Goal: Task Accomplishment & Management: Complete application form

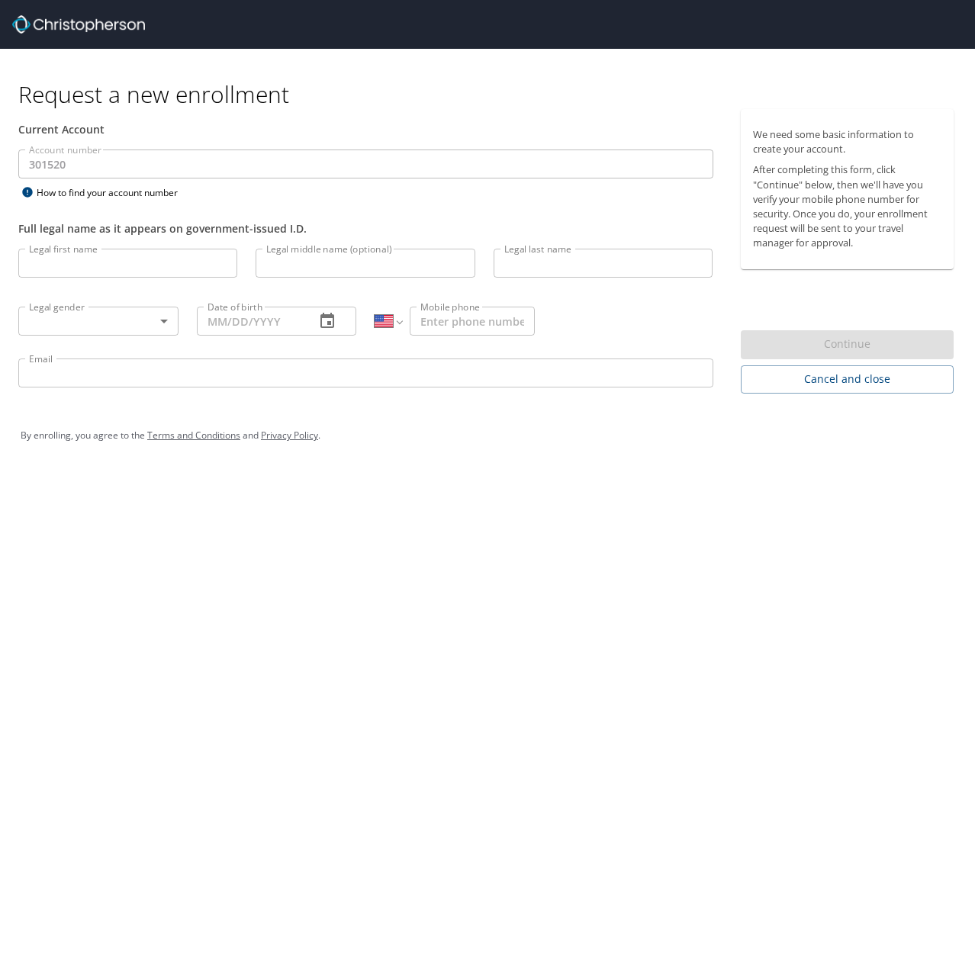
select select "US"
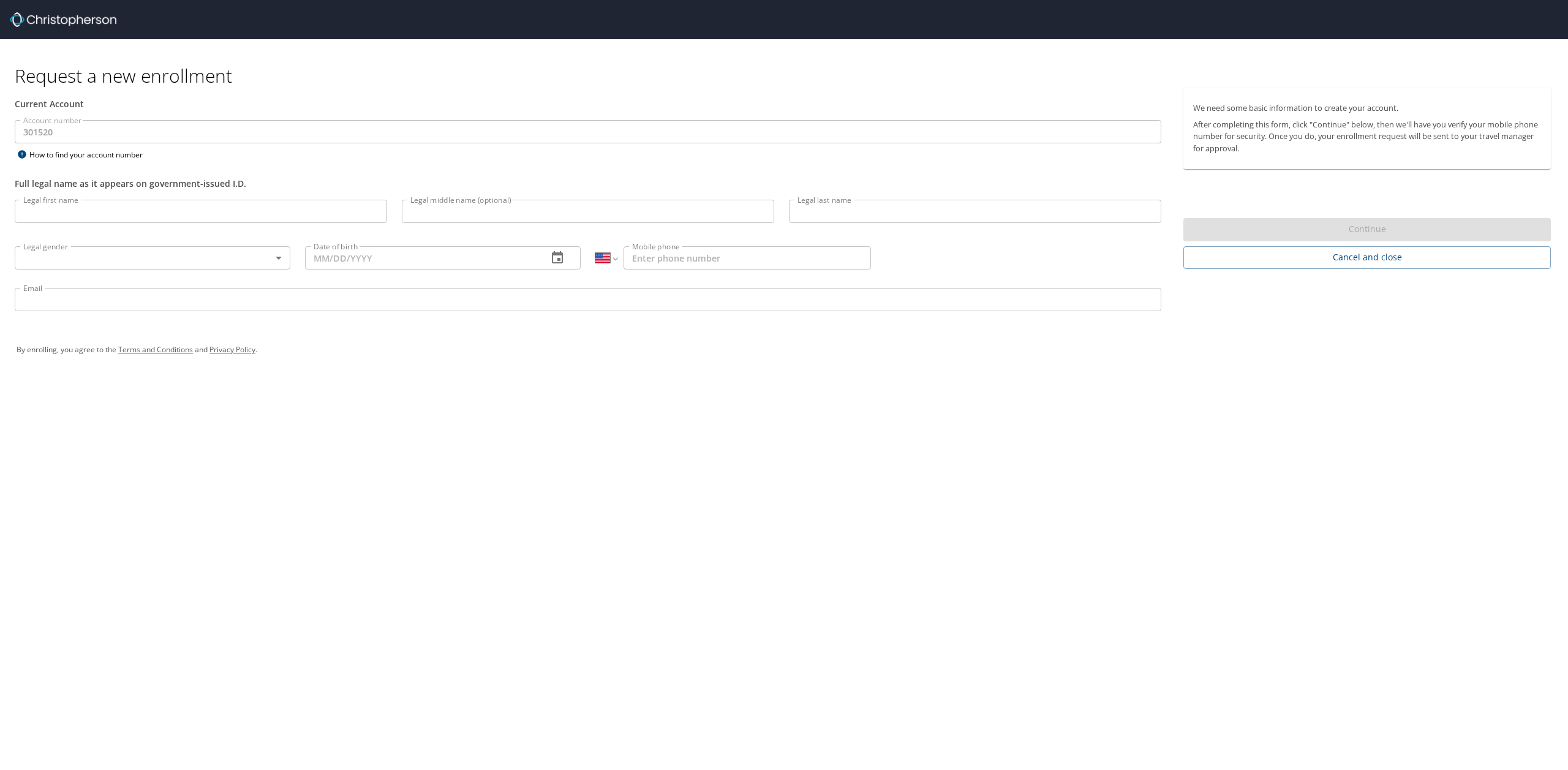
select select "US"
click at [140, 217] on input "Legal first name" at bounding box center [201, 211] width 373 height 23
type input "a"
type input "[PERSON_NAME]"
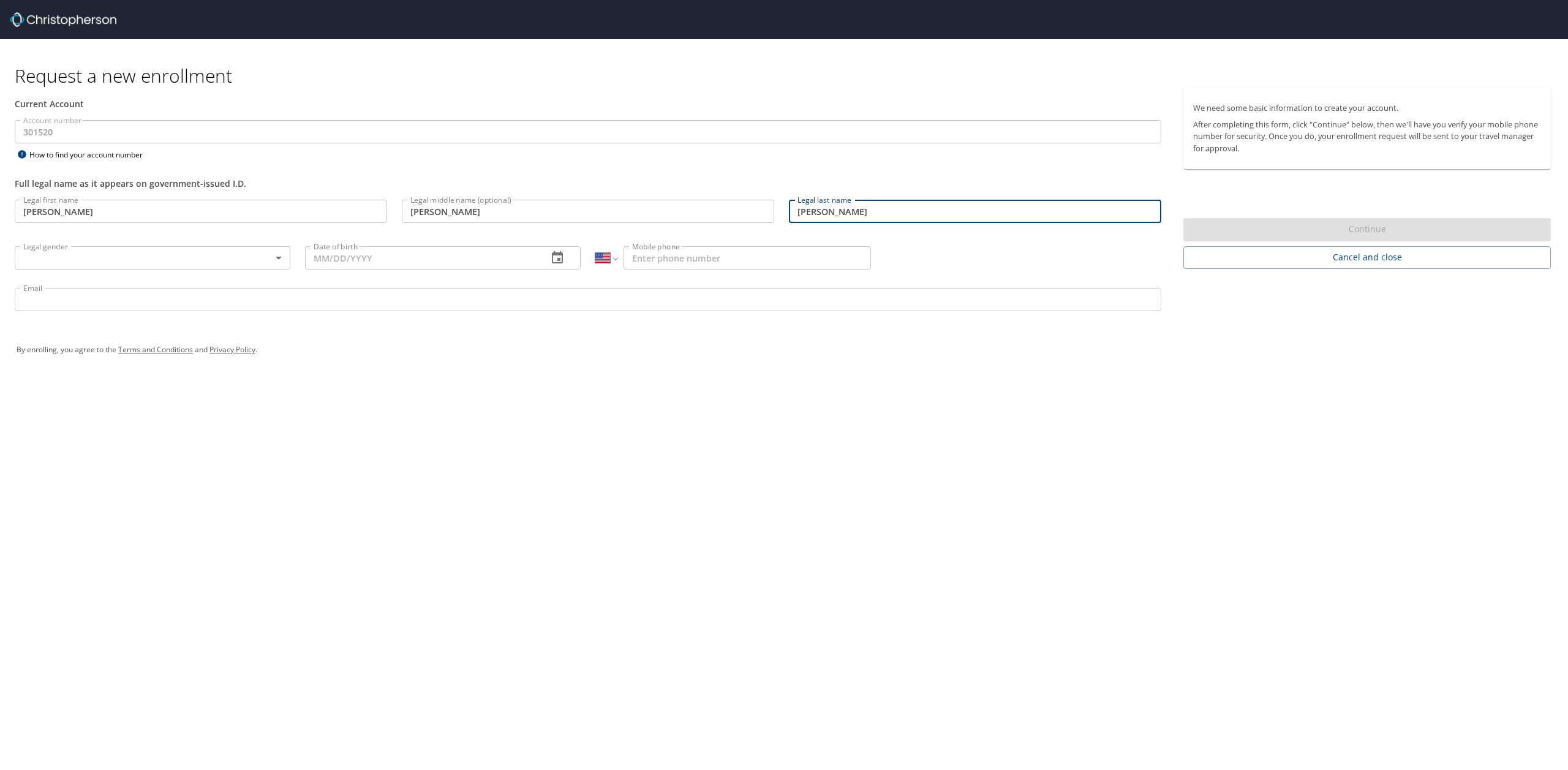
type input "[PERSON_NAME]"
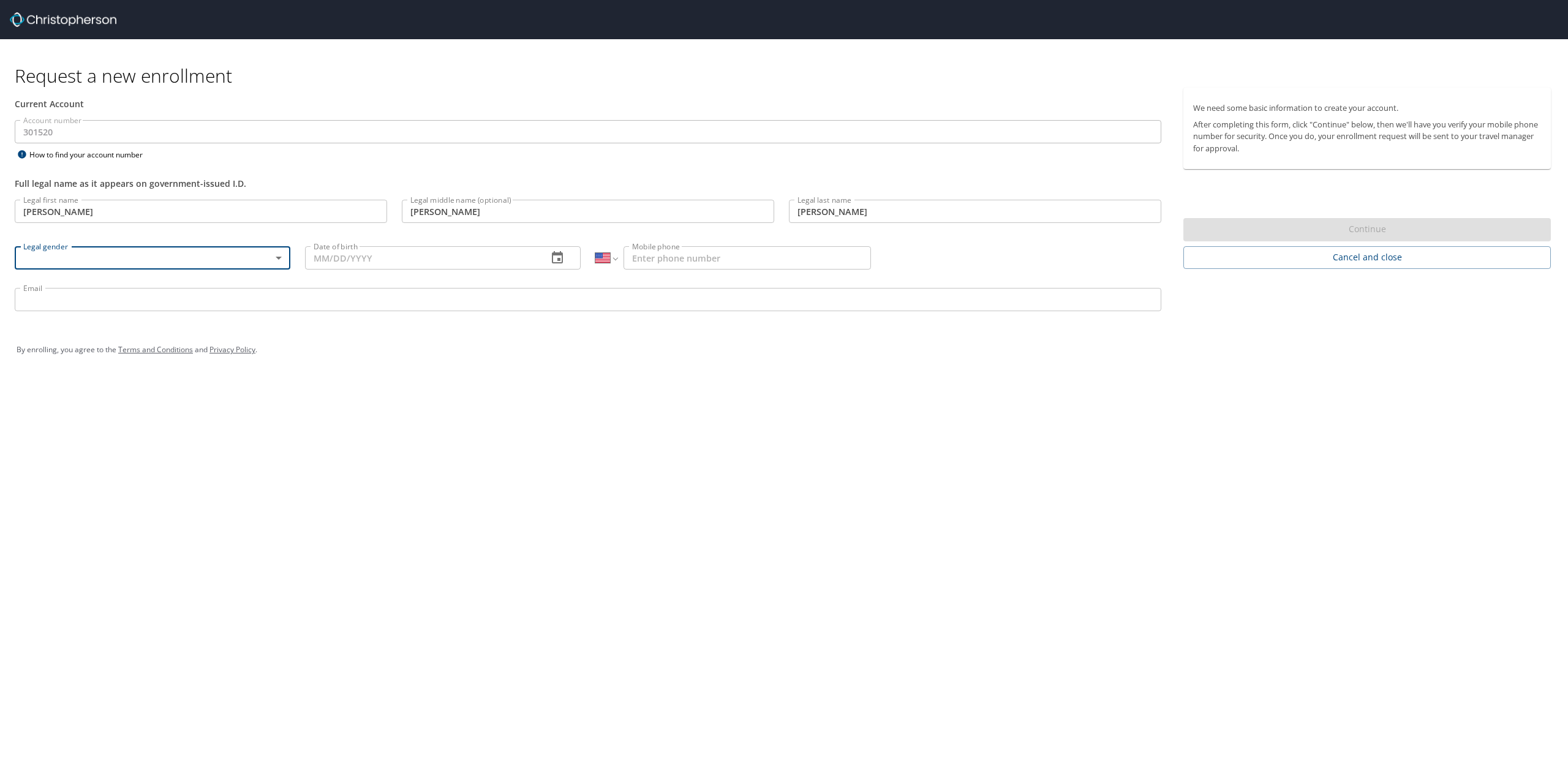
click at [283, 256] on body "Request a new enrollment Current Account Account number 301520 Account number H…" at bounding box center [784, 385] width 1568 height 770
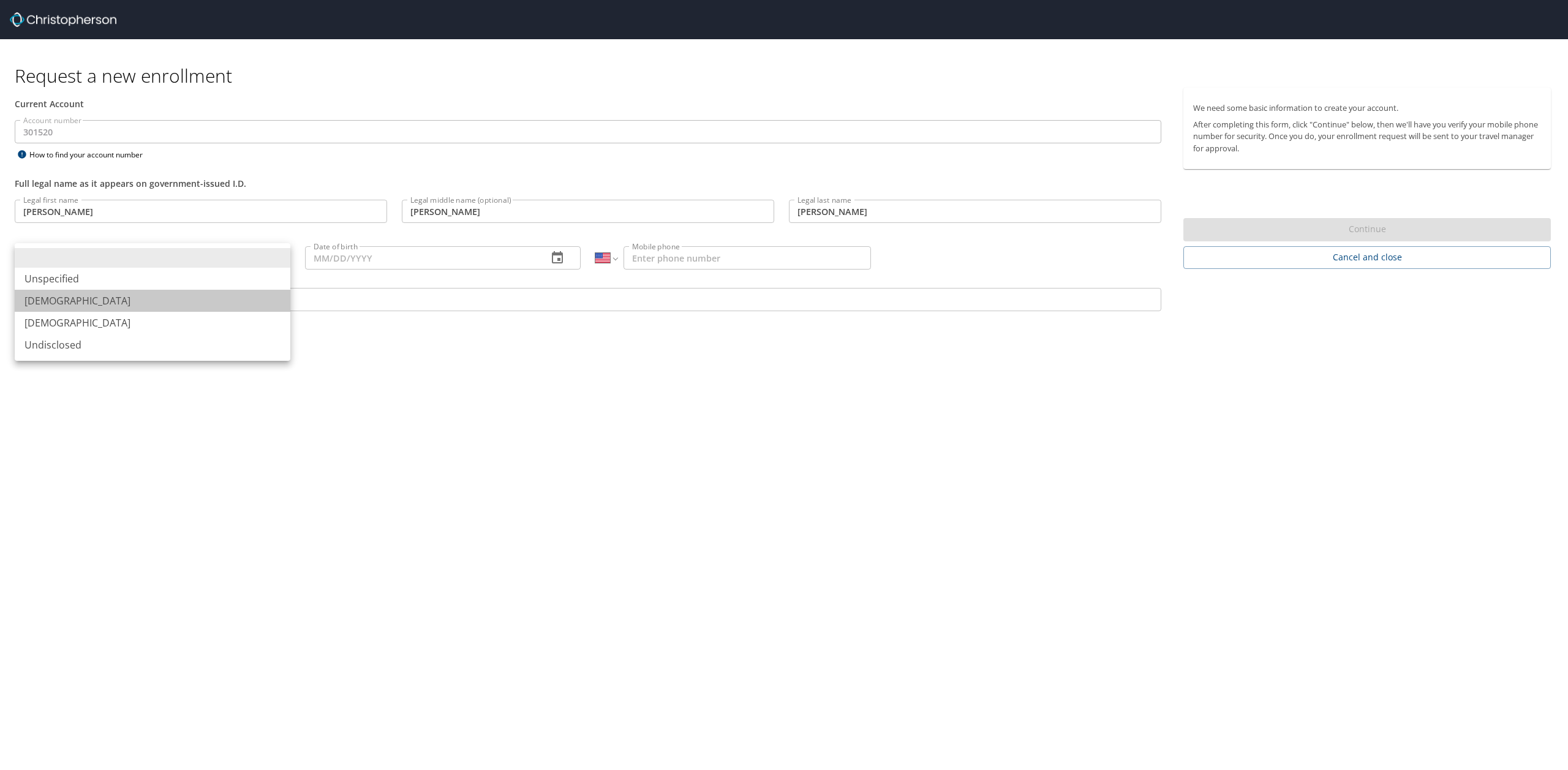
click at [245, 292] on li "[DEMOGRAPHIC_DATA]" at bounding box center [152, 300] width 275 height 22
type input "[DEMOGRAPHIC_DATA]"
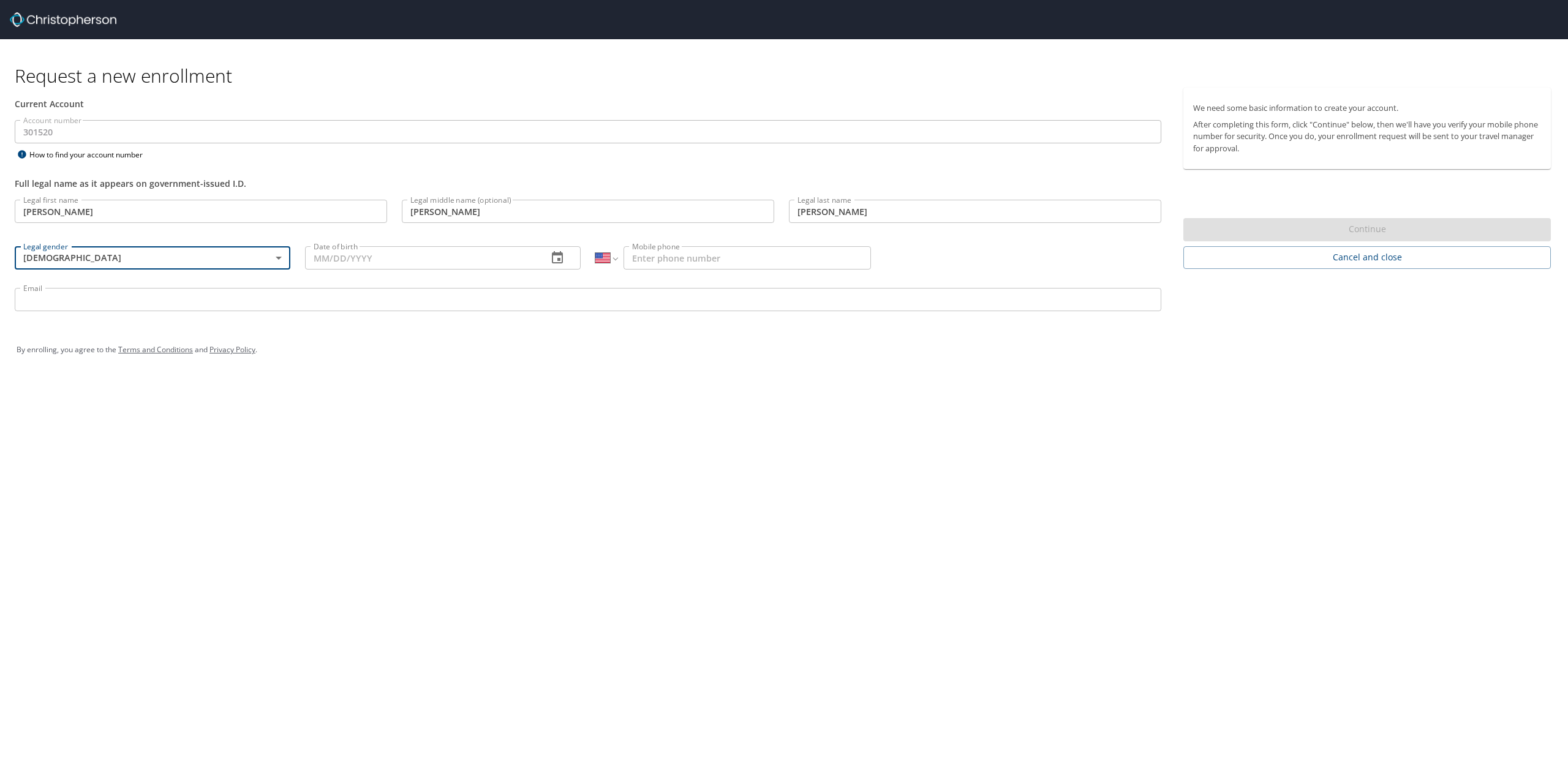
click at [407, 252] on input "Date of birth" at bounding box center [422, 258] width 233 height 23
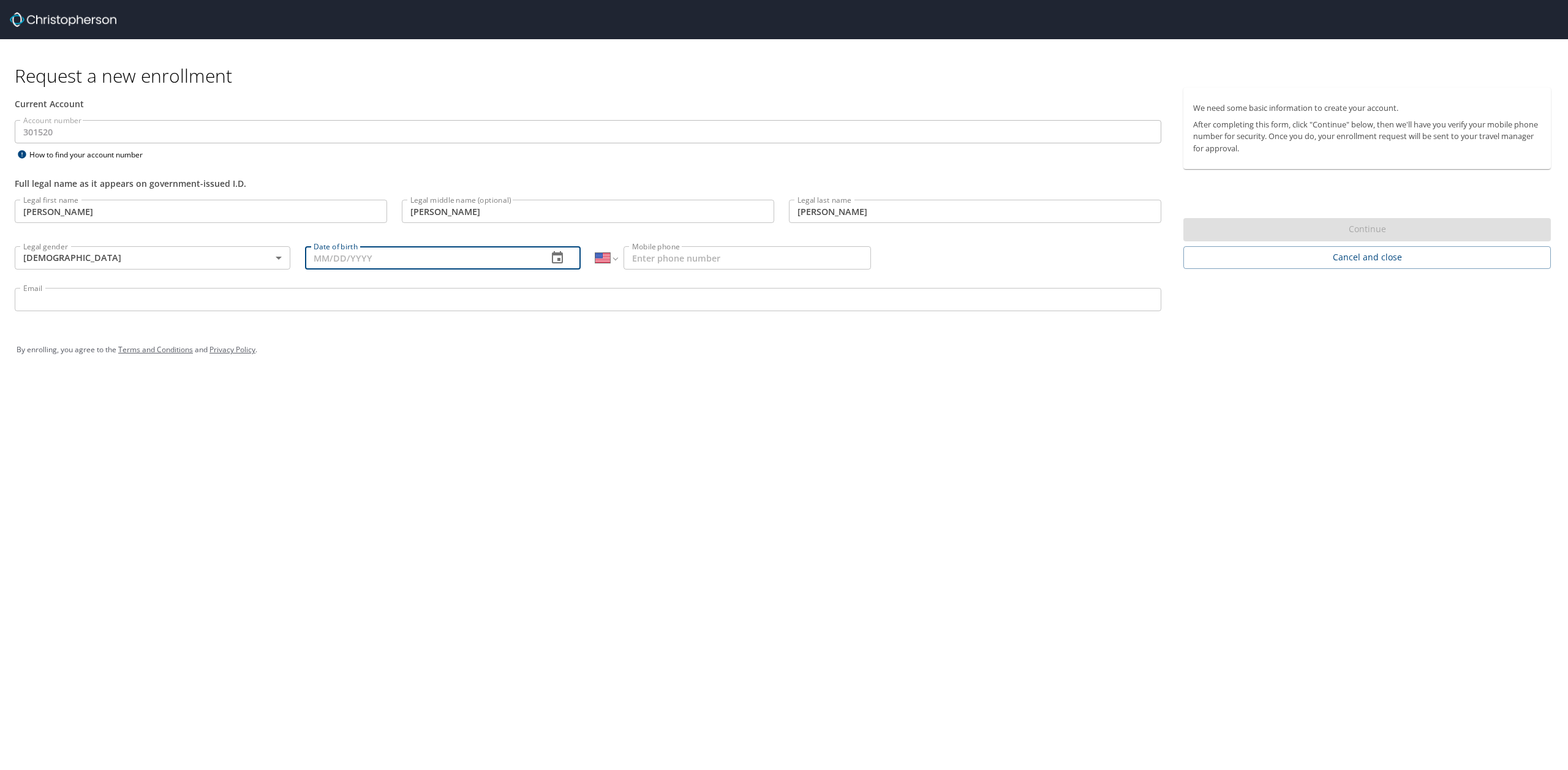
click at [564, 263] on icon "button" at bounding box center [557, 258] width 14 height 14
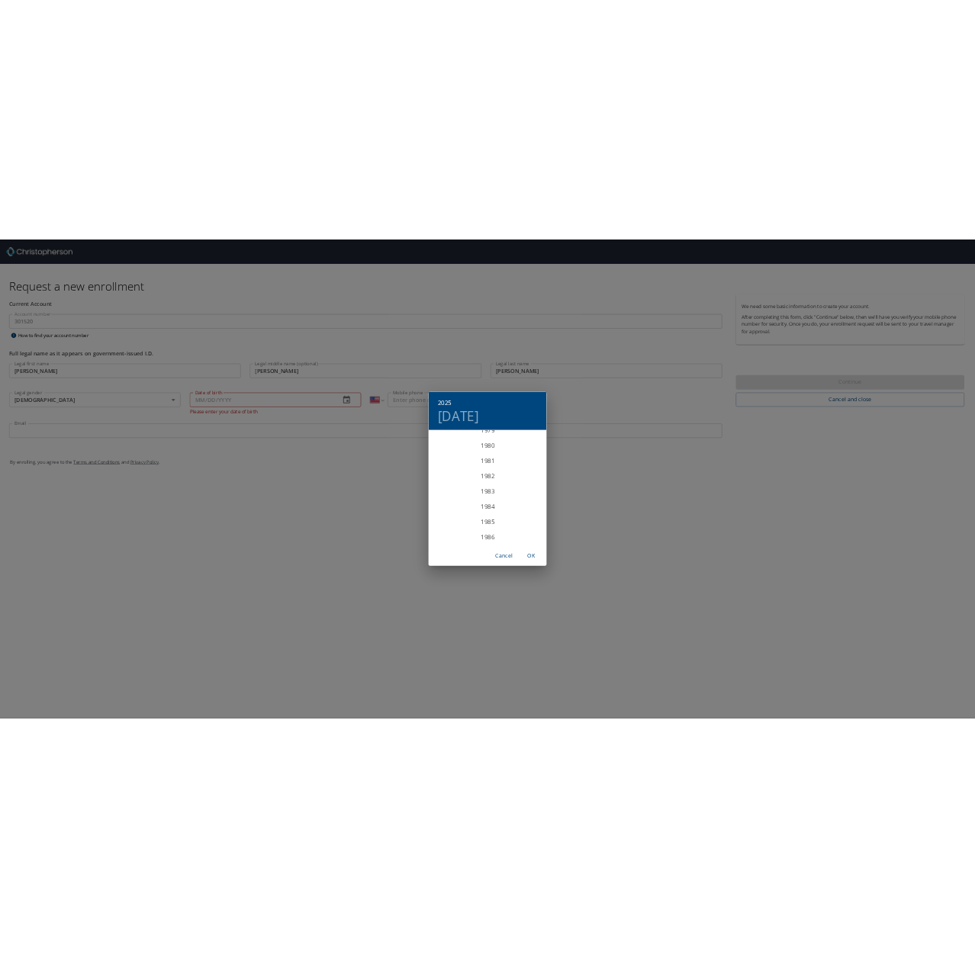
scroll to position [2380, 0]
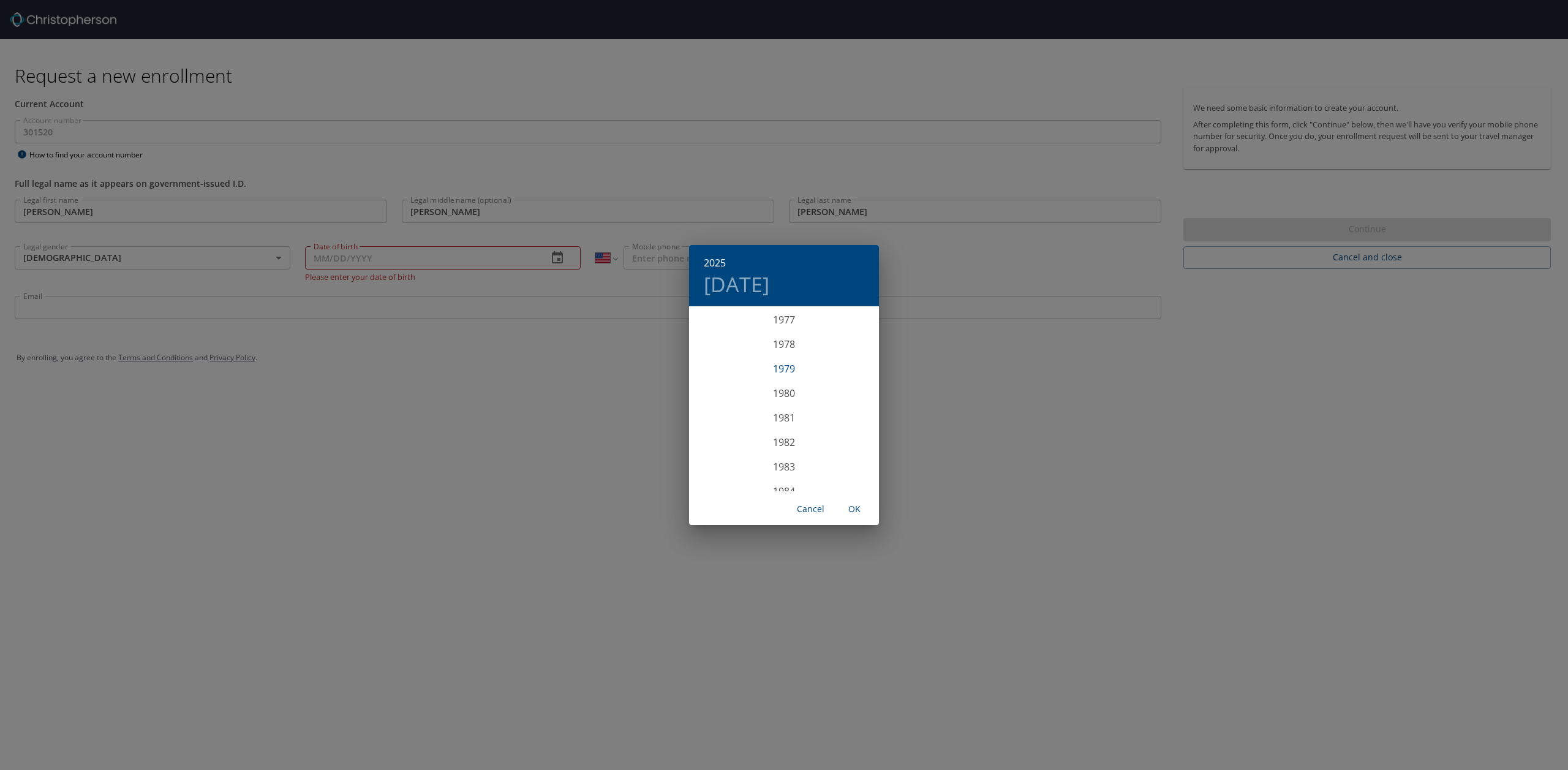
click at [790, 368] on div "1979" at bounding box center [784, 369] width 189 height 25
click at [846, 330] on div "Mar" at bounding box center [847, 330] width 63 height 46
click at [808, 438] on p "22" at bounding box center [808, 438] width 9 height 8
click at [853, 506] on span "OK" at bounding box center [854, 509] width 30 height 15
type input "[DATE]"
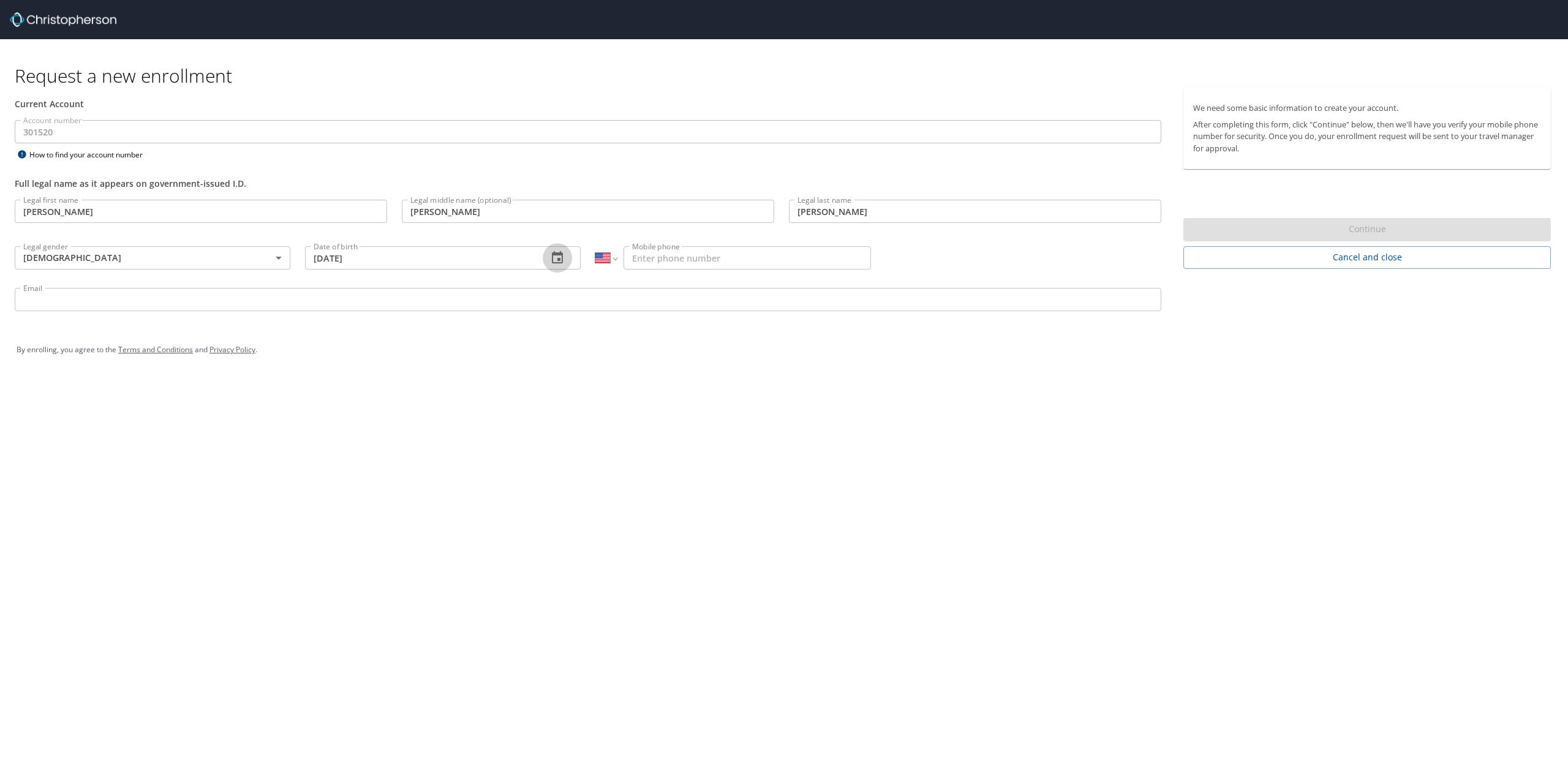
click at [744, 255] on input "Mobile phone" at bounding box center [747, 258] width 247 height 23
type input "[PHONE_NUMBER]"
click at [307, 294] on input "Email" at bounding box center [588, 299] width 1146 height 23
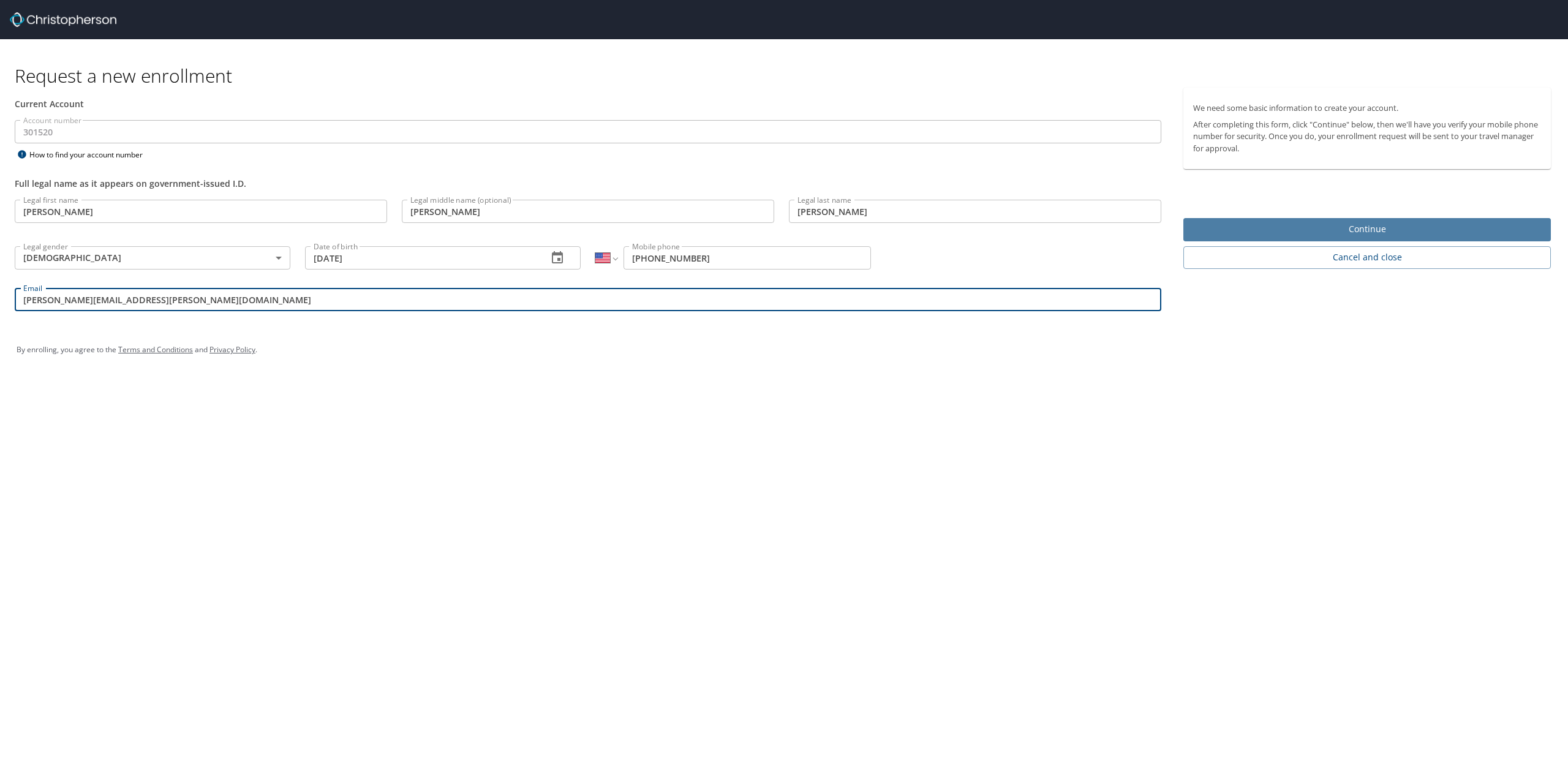
type input "[PERSON_NAME][EMAIL_ADDRESS][PERSON_NAME][DOMAIN_NAME]"
click at [1337, 227] on span "Continue" at bounding box center [1366, 229] width 348 height 15
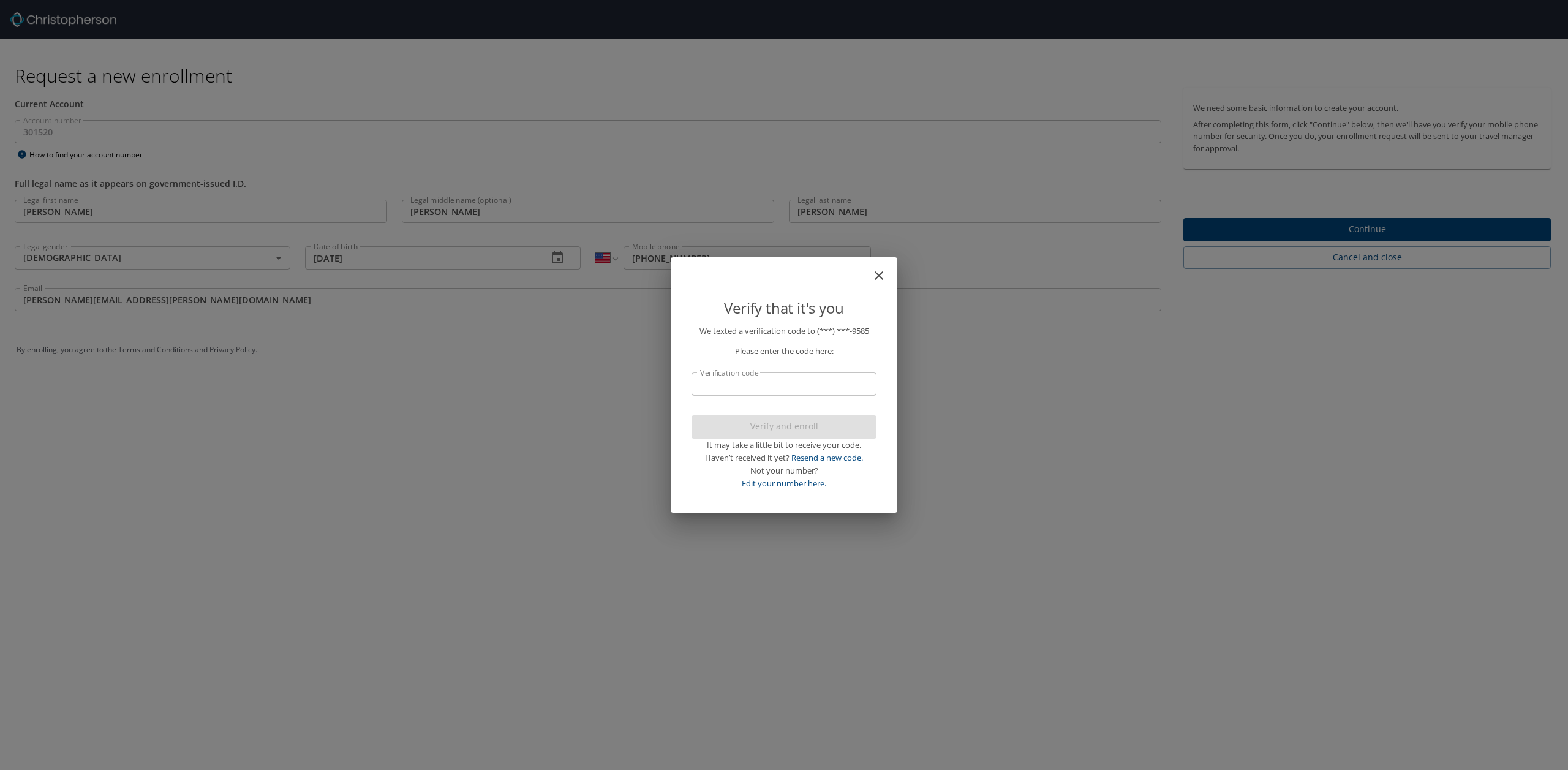
click at [788, 381] on input "Verification code" at bounding box center [784, 384] width 185 height 23
type input "118916"
click at [784, 422] on span "Verify and enroll" at bounding box center [784, 426] width 165 height 15
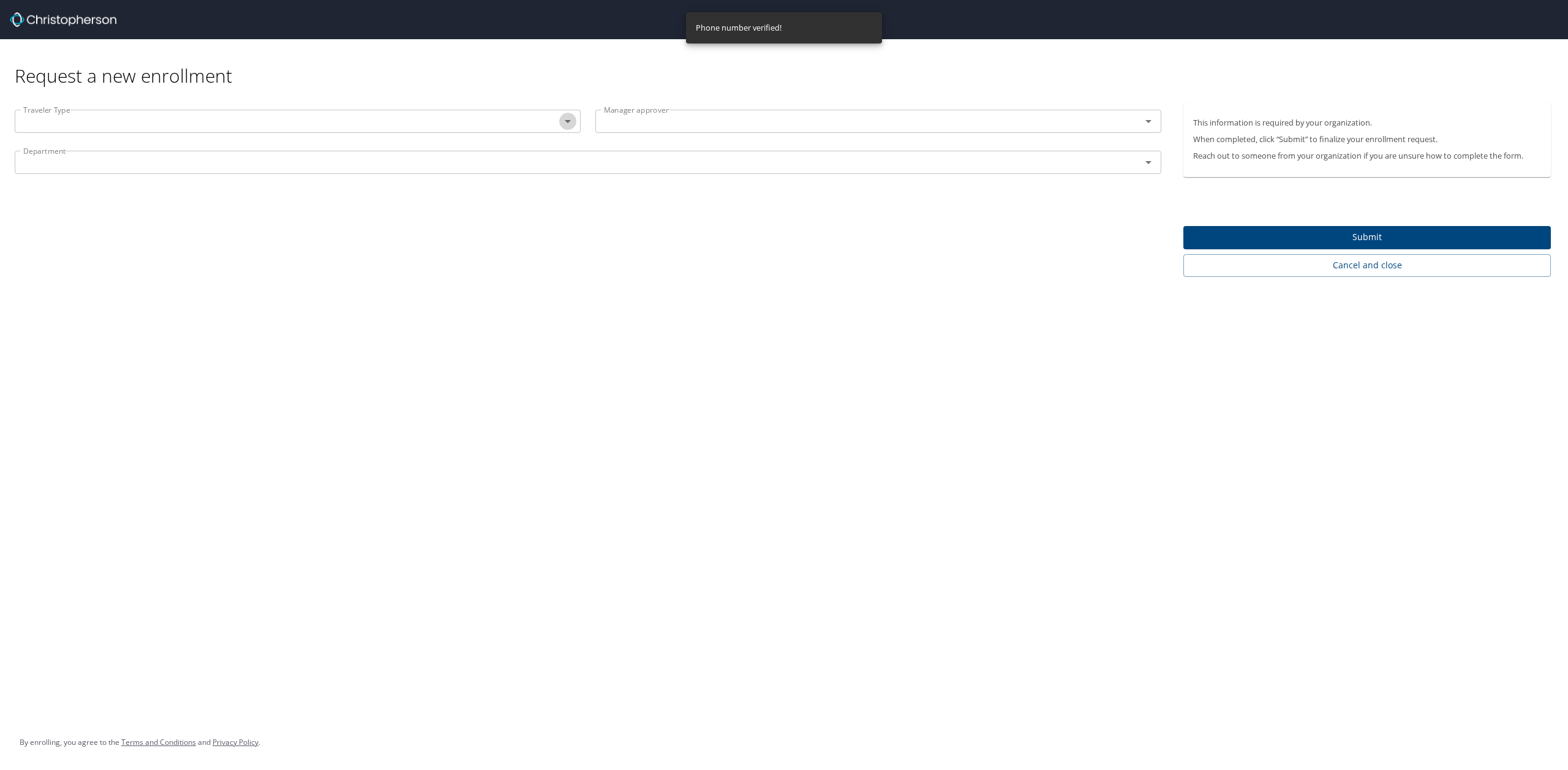
click at [573, 118] on icon "Open" at bounding box center [568, 121] width 14 height 14
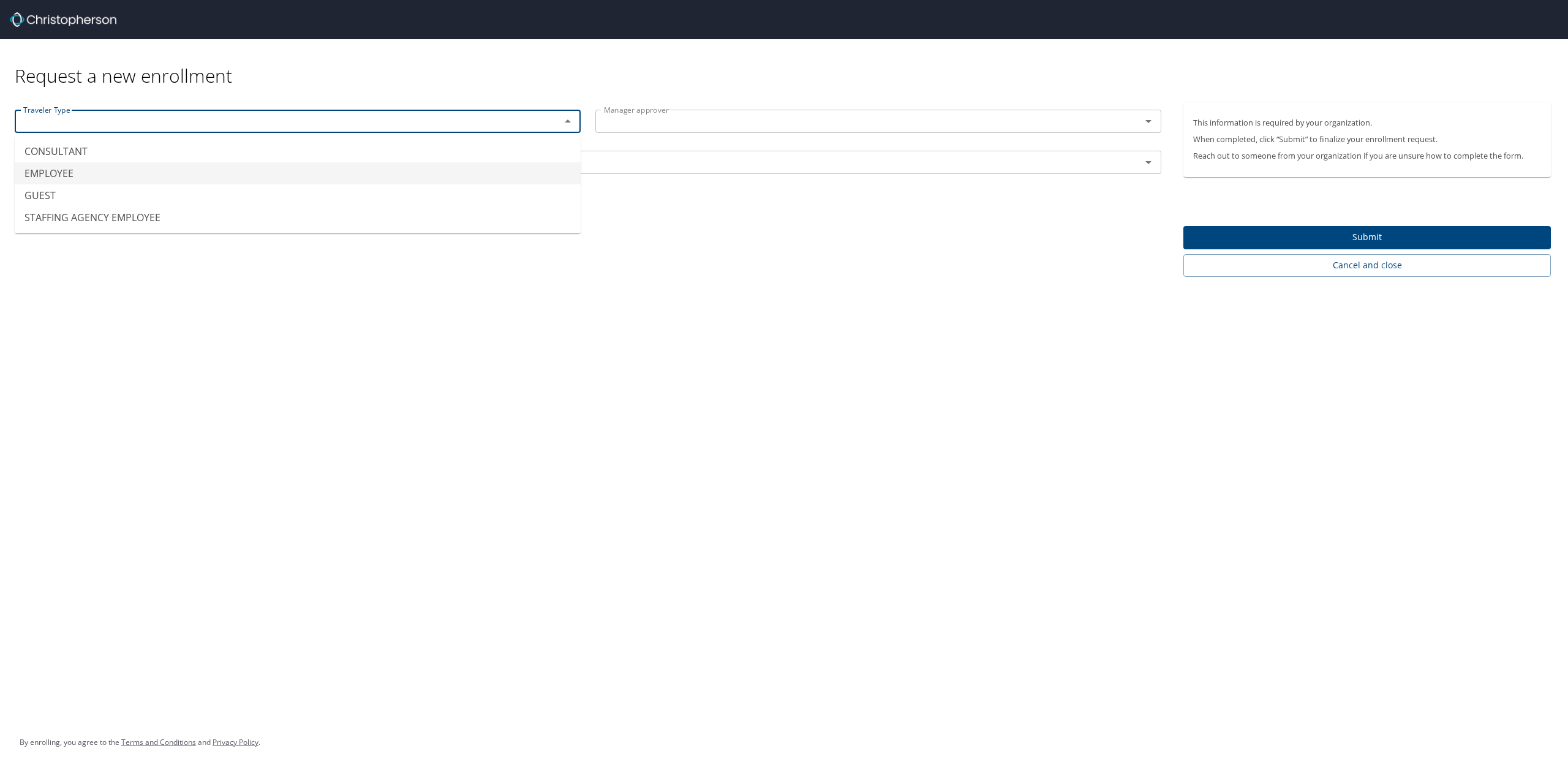
click at [417, 176] on li "EMPLOYEE" at bounding box center [297, 173] width 566 height 22
type input "EMPLOYEE"
click at [1092, 118] on input "text" at bounding box center [860, 121] width 523 height 16
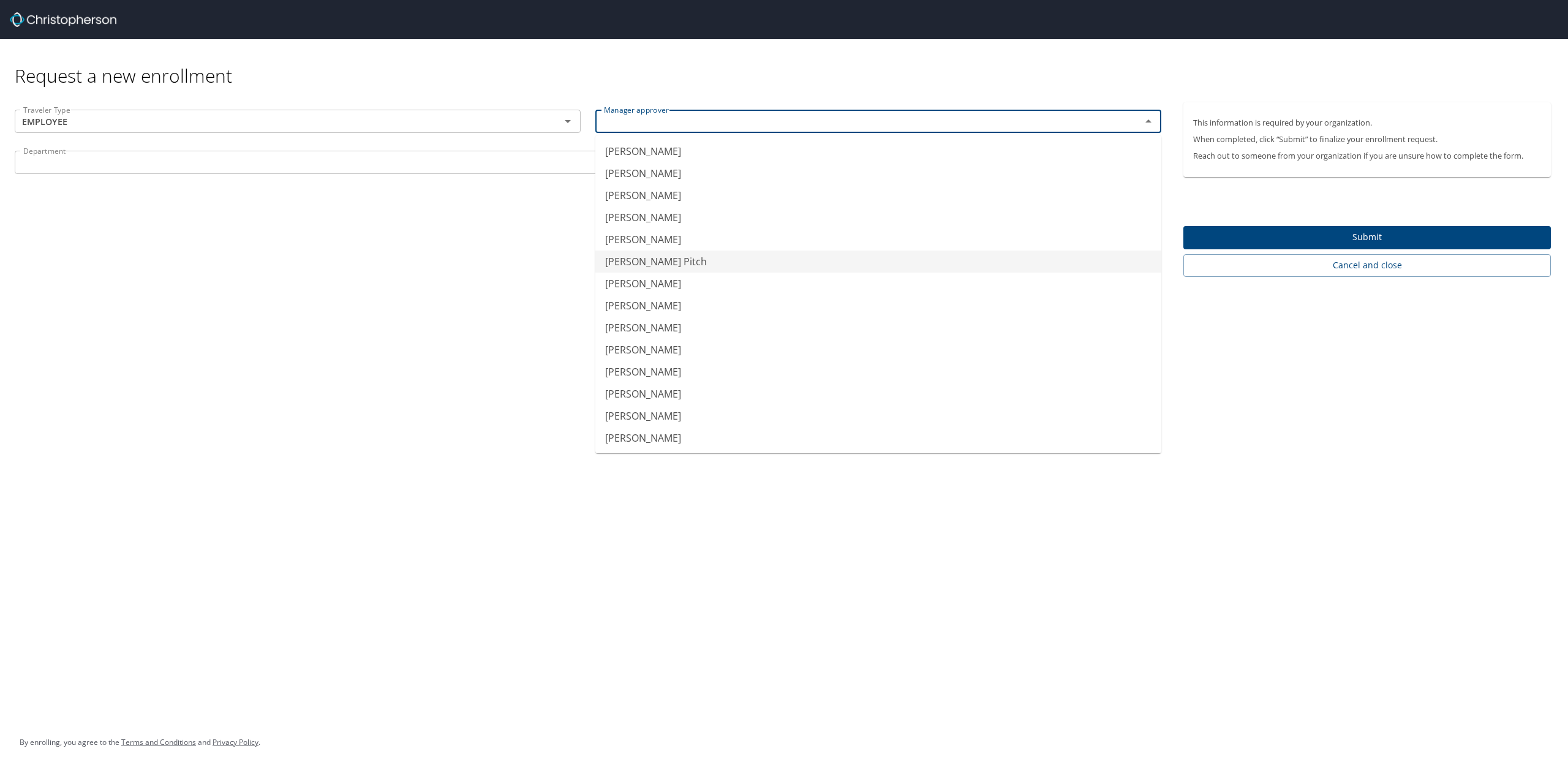
click at [643, 262] on li "[PERSON_NAME] Pitch" at bounding box center [878, 261] width 566 height 22
type input "[PERSON_NAME] Pitch"
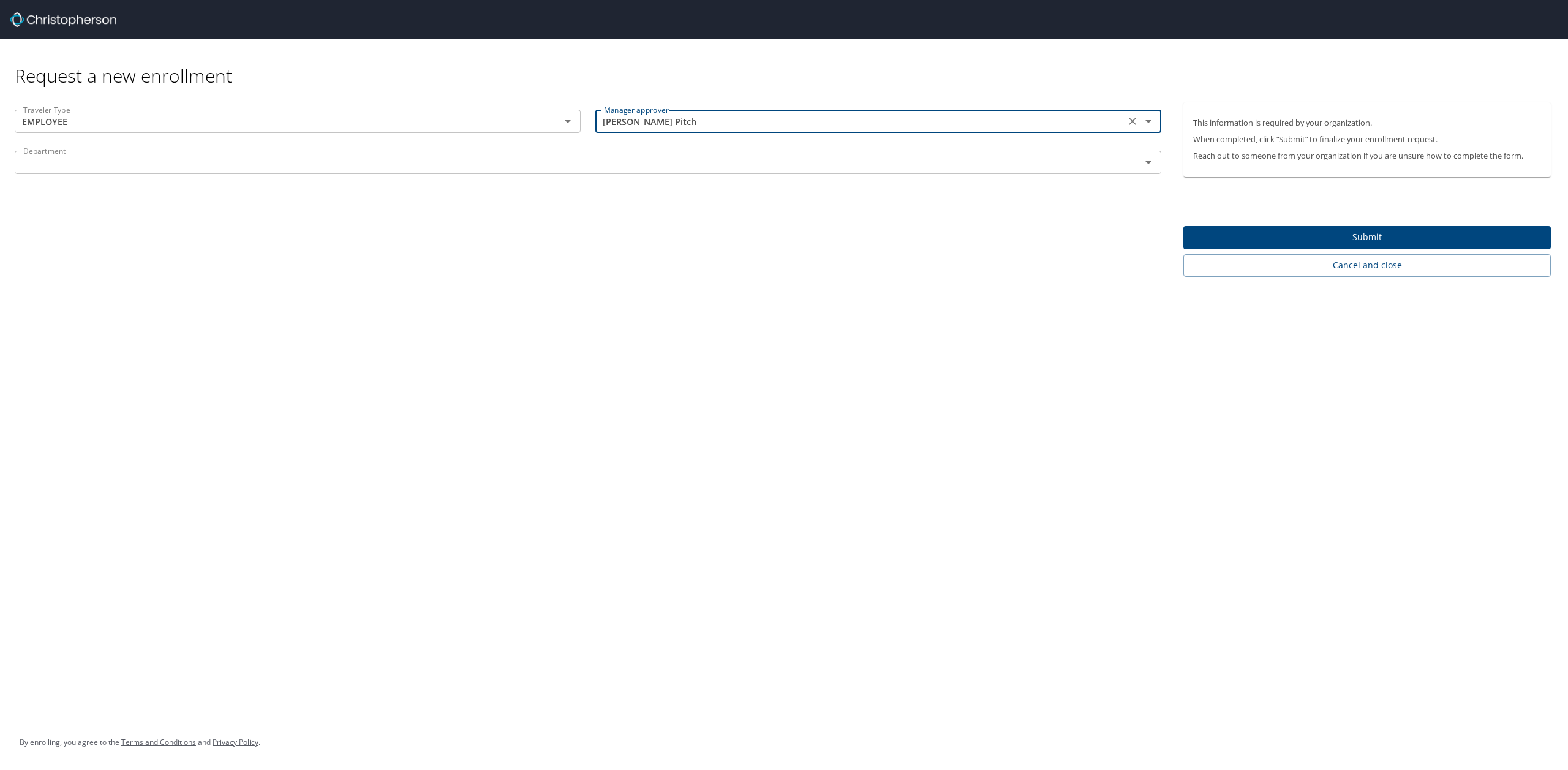
click at [397, 153] on div "Department" at bounding box center [588, 162] width 1146 height 23
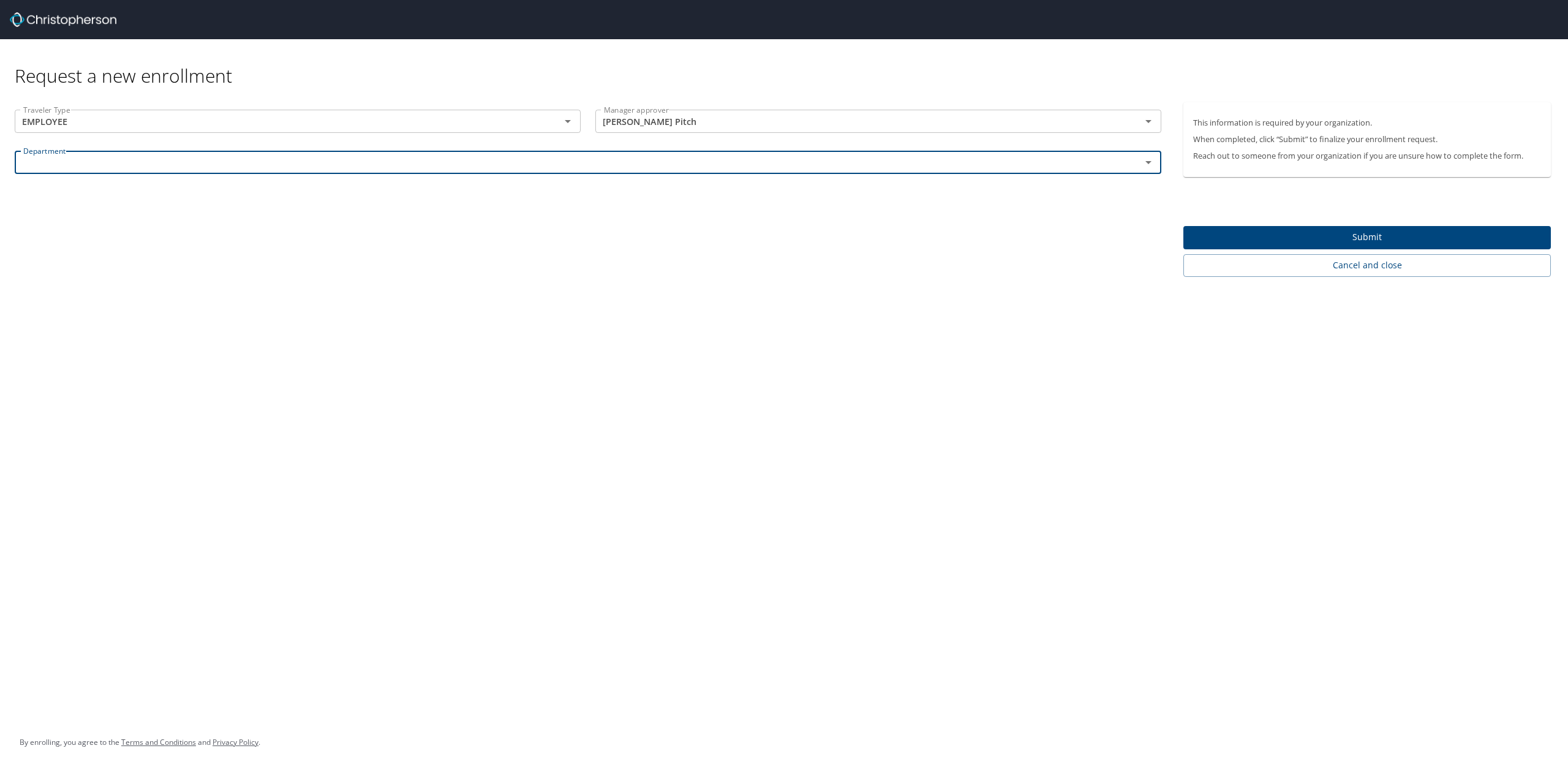
click at [1151, 164] on icon "Open" at bounding box center [1148, 162] width 14 height 14
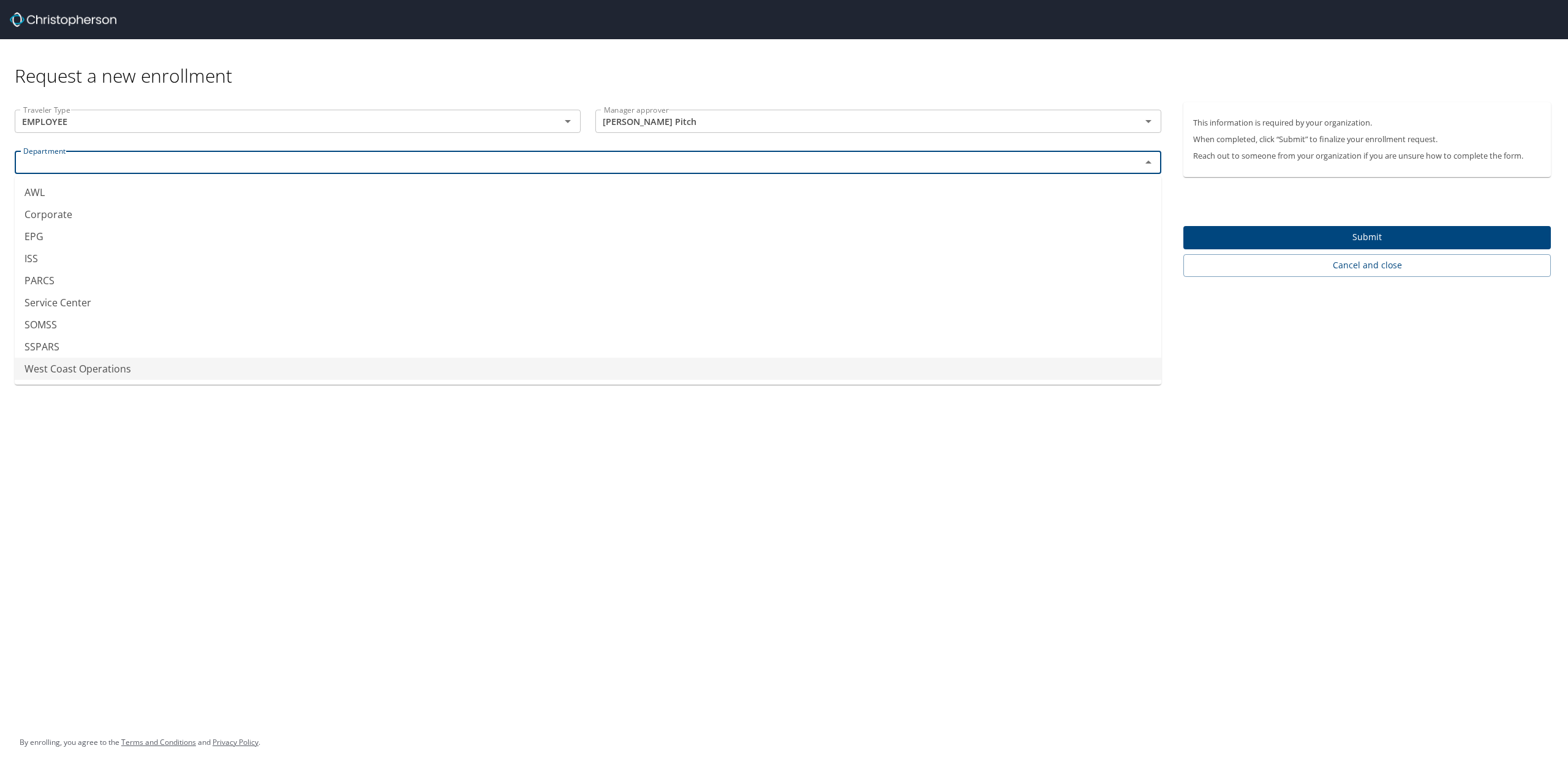
click at [1289, 611] on div "Request a new enrollment Traveler Type EMPLOYEE Traveler Type Manager approver …" at bounding box center [784, 385] width 1568 height 770
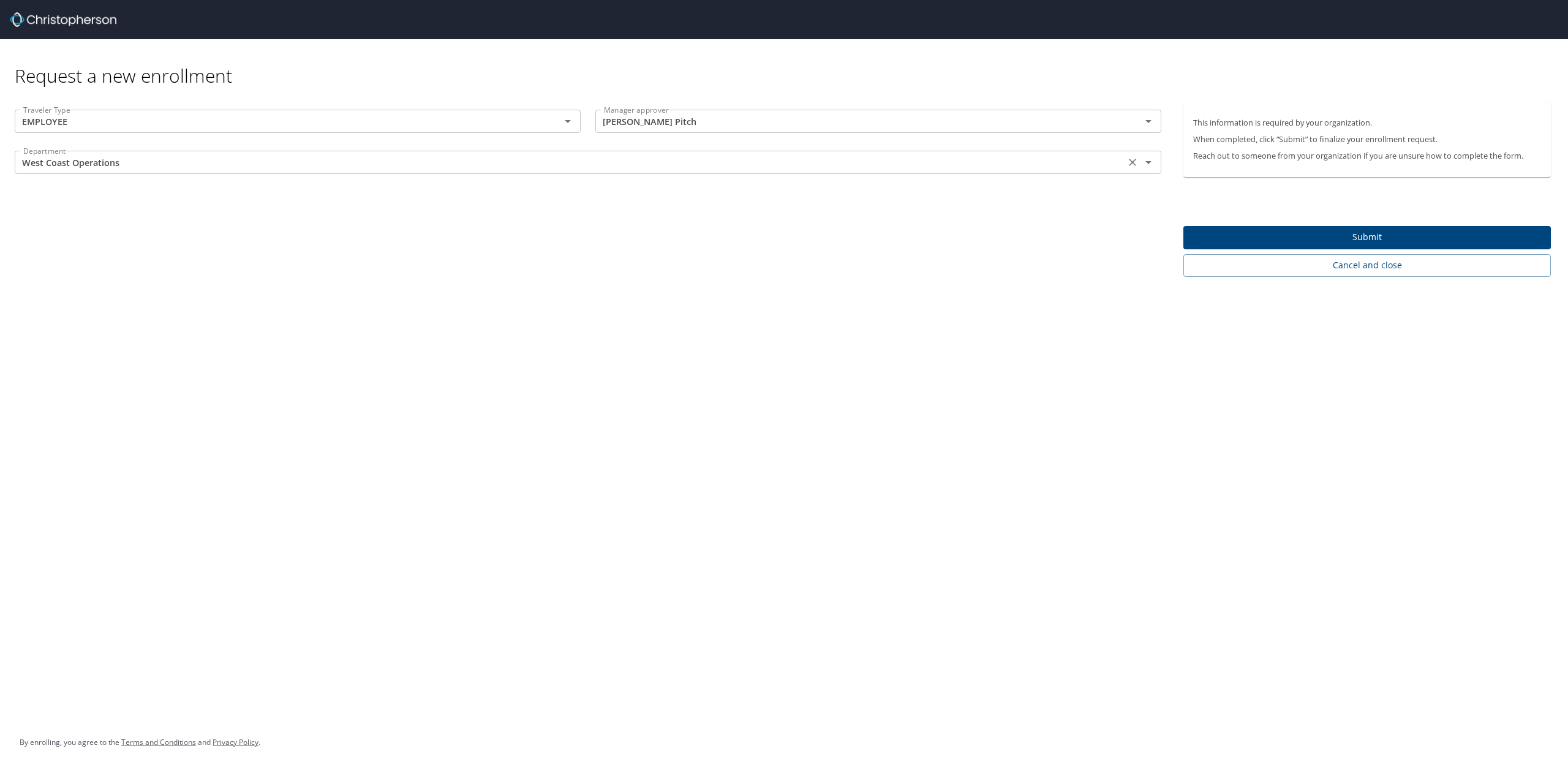
click at [1152, 161] on icon "Open" at bounding box center [1148, 162] width 14 height 14
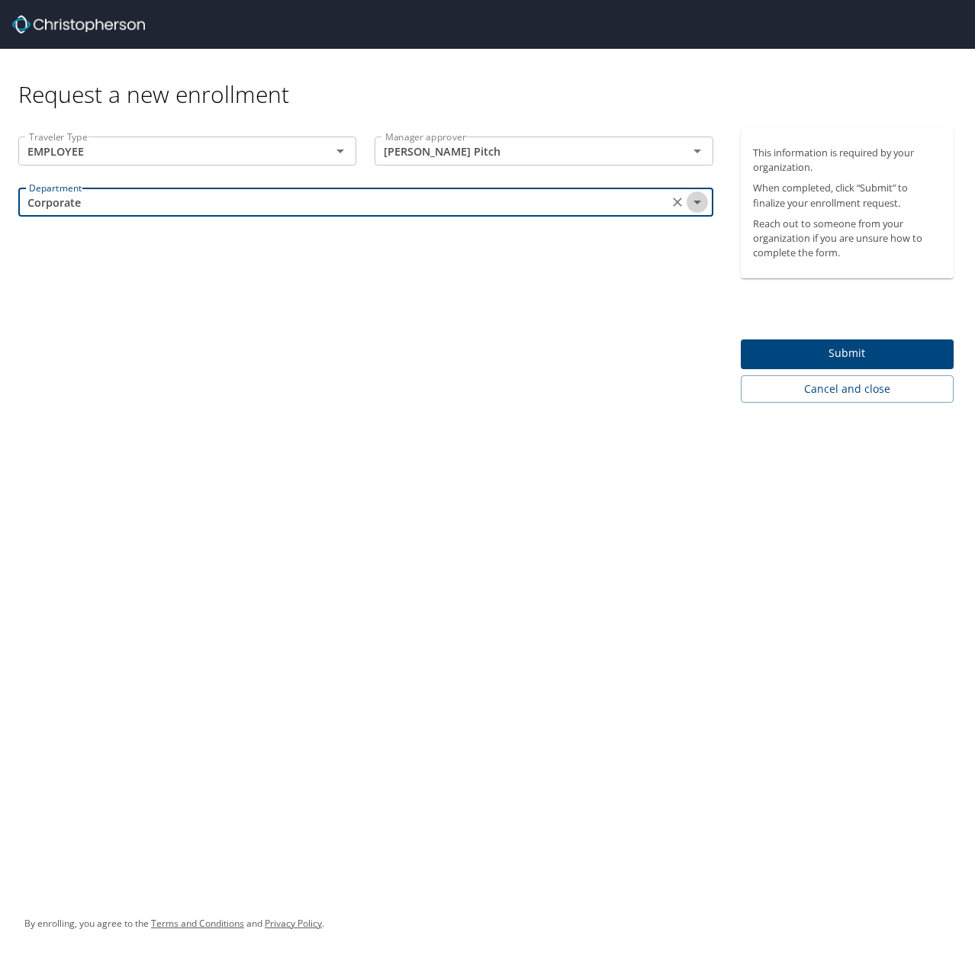
click at [699, 203] on icon "Open" at bounding box center [697, 202] width 18 height 18
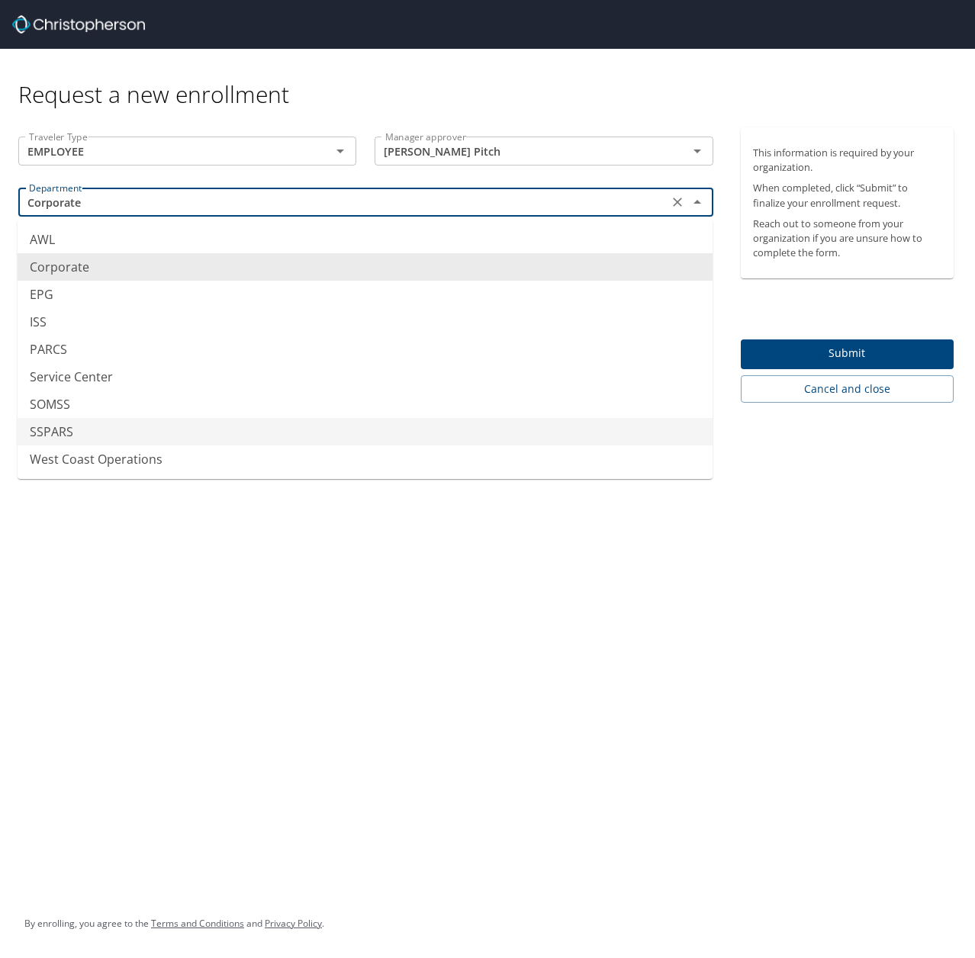
drag, startPoint x: 276, startPoint y: 436, endPoint x: 180, endPoint y: 442, distance: 96.3
click at [182, 443] on li "SSPARS" at bounding box center [365, 431] width 695 height 27
type input "SSPARS"
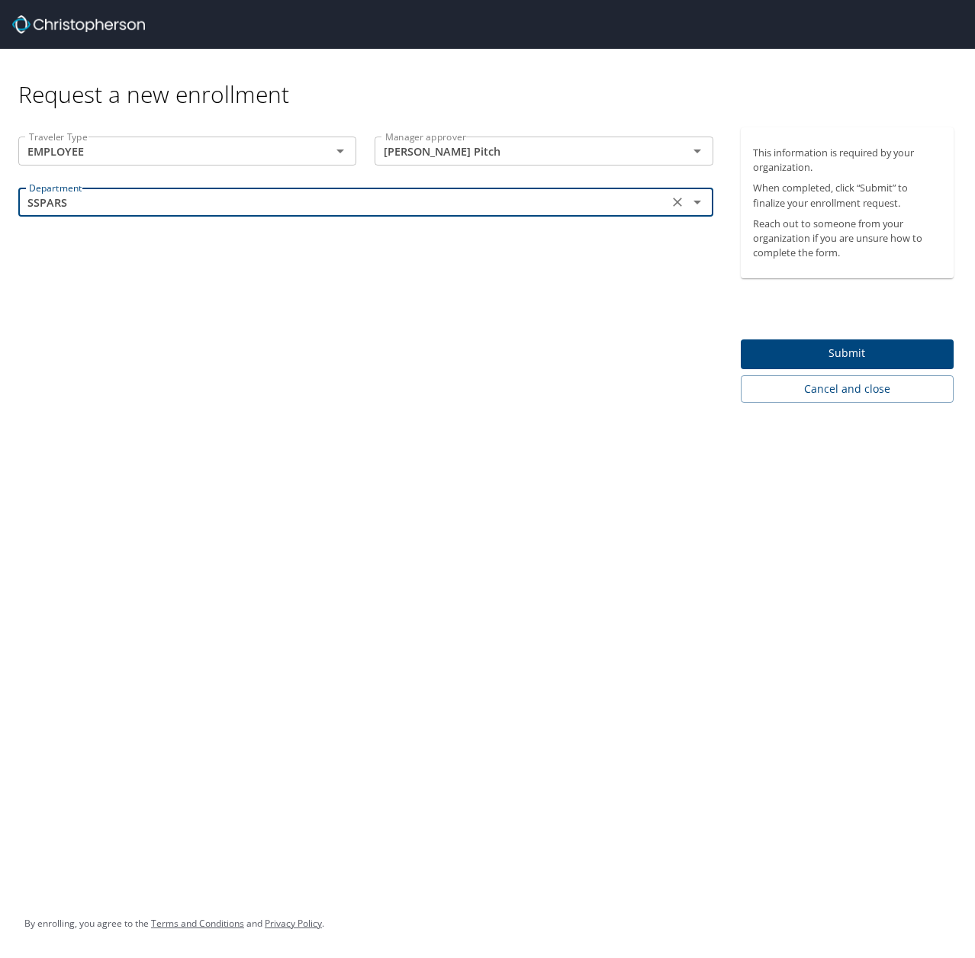
click at [864, 355] on span "Submit" at bounding box center [847, 353] width 189 height 19
